Goal: Information Seeking & Learning: Learn about a topic

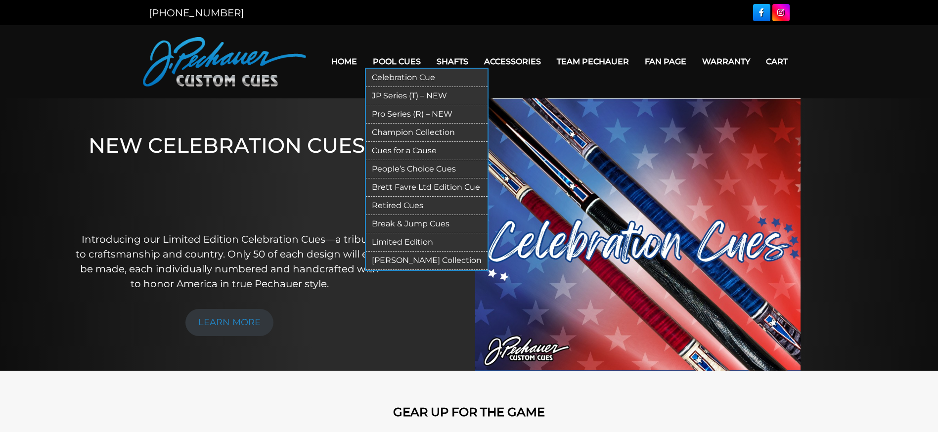
click at [383, 86] on ul "Celebration Cue JP Series (T) – NEW Pro Series (R) – NEW Champion Collection Cu…" at bounding box center [427, 169] width 124 height 203
click at [384, 95] on link "JP Series (T) – NEW" at bounding box center [427, 96] width 122 height 18
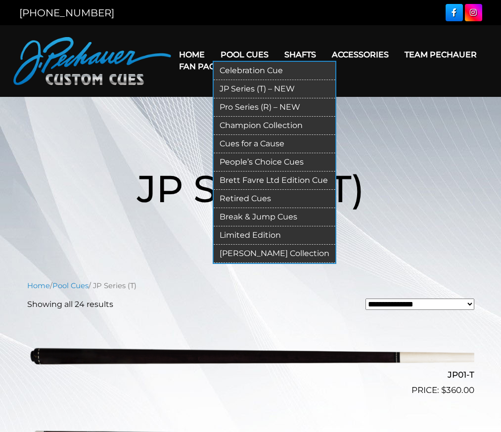
click at [248, 53] on link "Pool Cues" at bounding box center [245, 54] width 64 height 25
